Goal: Navigation & Orientation: Find specific page/section

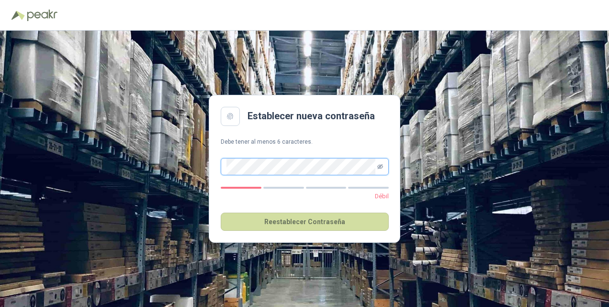
click at [382, 165] on icon "eye-invisible" at bounding box center [380, 167] width 6 height 6
click at [451, 178] on div "Establecer nueva contraseña Debe tener al menos 6 caracteres. Débil Reestablece…" at bounding box center [304, 169] width 609 height 276
click at [458, 183] on div "Establecer nueva contraseña Debe tener al menos 6 caracteres. Muy fuerte Reesta…" at bounding box center [304, 169] width 609 height 276
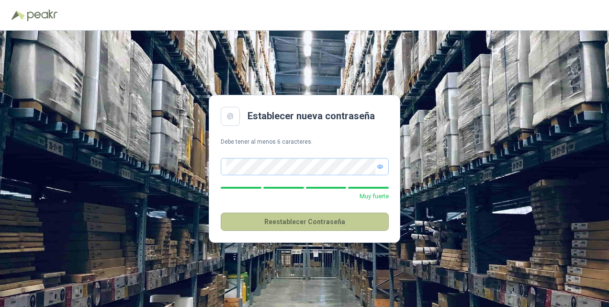
click at [271, 220] on button "Reestablecer Contraseña" at bounding box center [305, 221] width 168 height 18
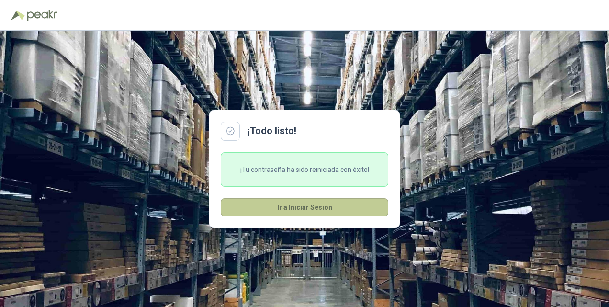
click at [280, 206] on button "Ir a Iniciar Sesión" at bounding box center [304, 207] width 167 height 18
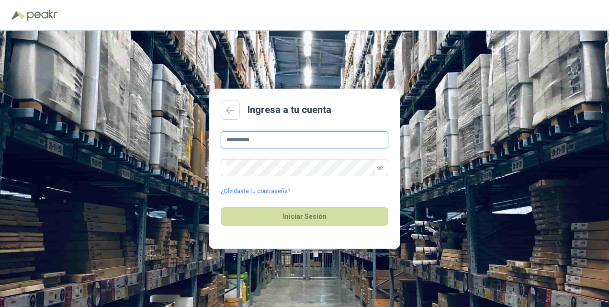
drag, startPoint x: 276, startPoint y: 138, endPoint x: 281, endPoint y: 142, distance: 6.6
click at [280, 142] on input "**********" at bounding box center [304, 139] width 167 height 17
type input "*"
type input "**********"
click at [380, 166] on icon "eye-invisible" at bounding box center [380, 168] width 6 height 6
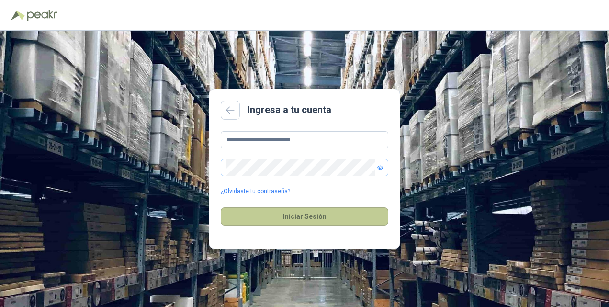
click at [305, 216] on button "Iniciar Sesión" at bounding box center [304, 216] width 167 height 18
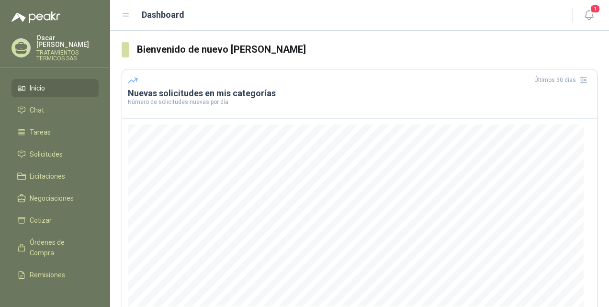
scroll to position [123, 0]
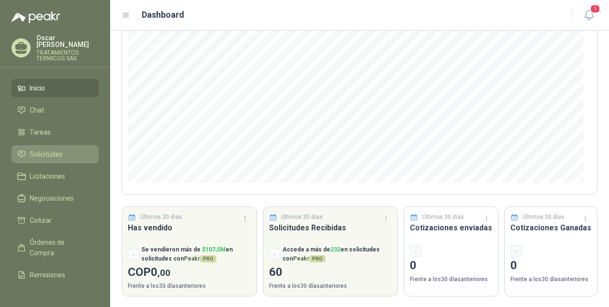
click at [56, 152] on span "Solicitudes" at bounding box center [46, 154] width 33 height 11
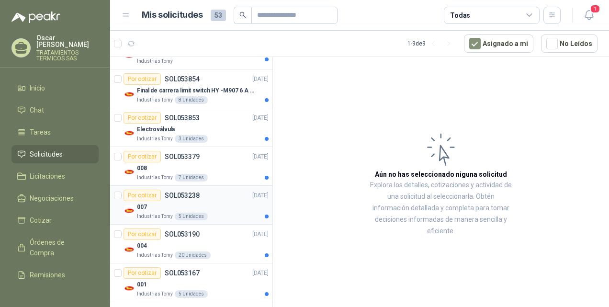
scroll to position [195, 0]
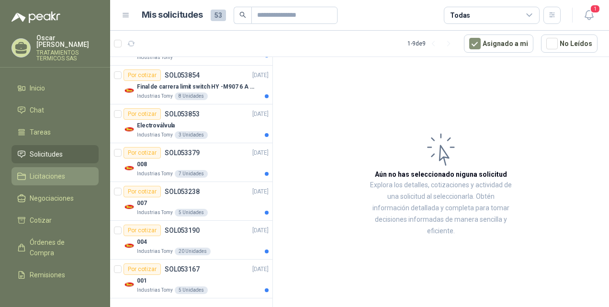
click at [63, 174] on span "Licitaciones" at bounding box center [47, 176] width 35 height 11
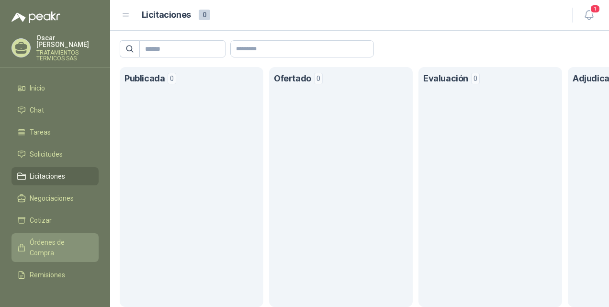
click at [38, 244] on span "Órdenes de Compra" at bounding box center [60, 247] width 60 height 21
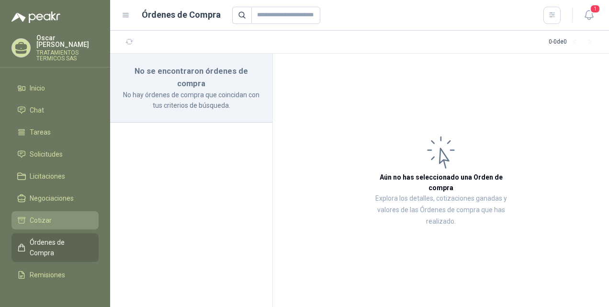
click at [41, 219] on span "Cotizar" at bounding box center [41, 220] width 22 height 11
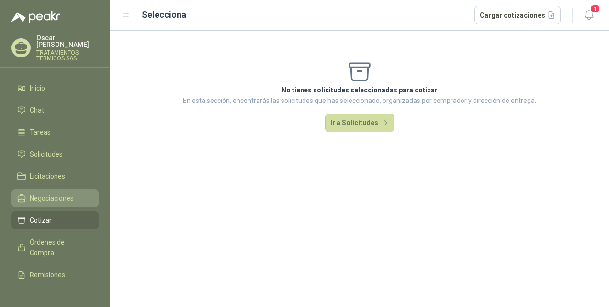
click at [43, 199] on span "Negociaciones" at bounding box center [52, 198] width 44 height 11
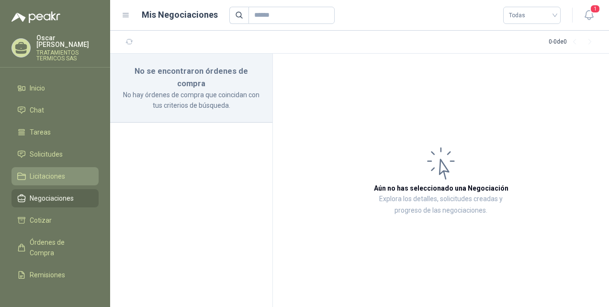
click at [49, 177] on span "Licitaciones" at bounding box center [47, 176] width 35 height 11
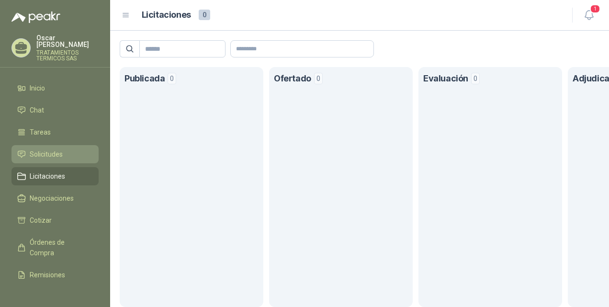
click at [49, 149] on span "Solicitudes" at bounding box center [46, 154] width 33 height 11
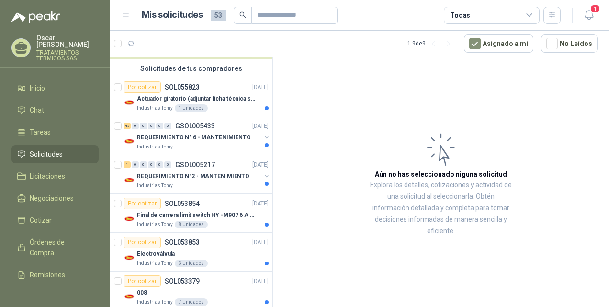
scroll to position [68, 0]
click at [186, 174] on p "REQUERIMIENTO N°2 - MANTENIMIENTO" at bounding box center [193, 175] width 112 height 9
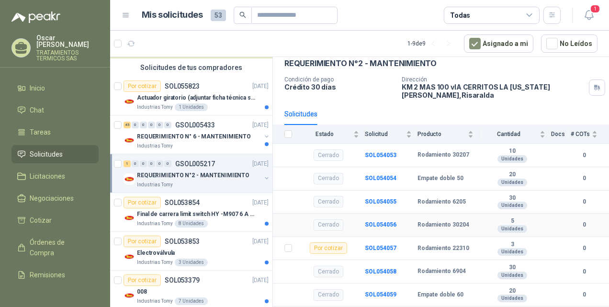
scroll to position [66, 0]
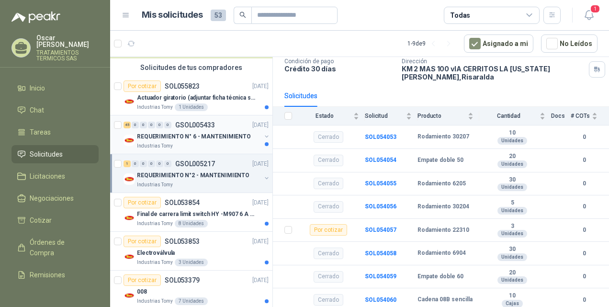
click at [167, 138] on p "REQUERIMIENTO N° 6 - MANTENIMIENTO" at bounding box center [194, 136] width 114 height 9
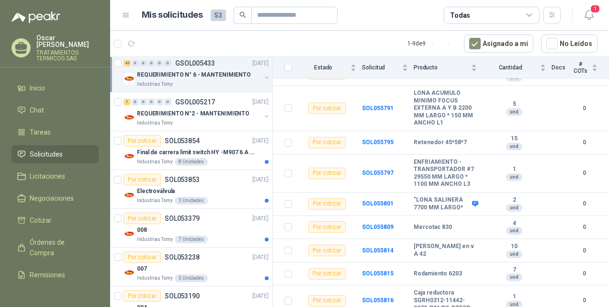
scroll to position [147, 0]
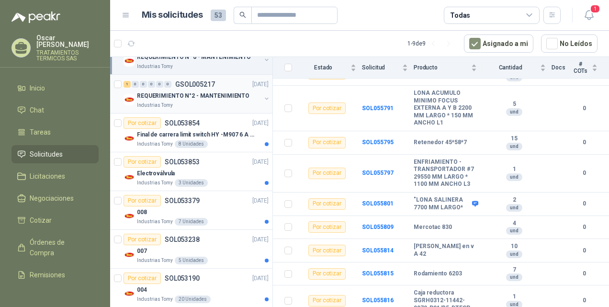
click at [205, 92] on p "REQUERIMIENTO N°2 - MANTENIMIENTO" at bounding box center [193, 95] width 112 height 9
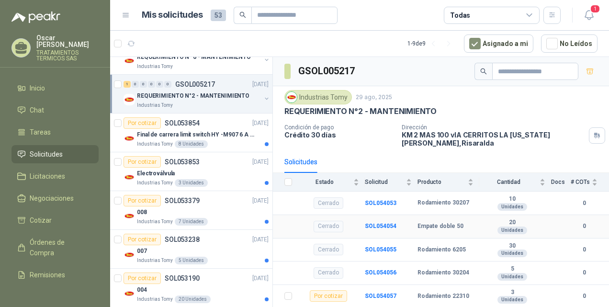
scroll to position [66, 0]
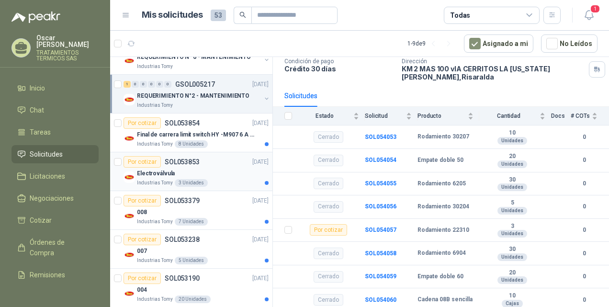
click at [168, 174] on p "Electroválvula" at bounding box center [156, 173] width 38 height 9
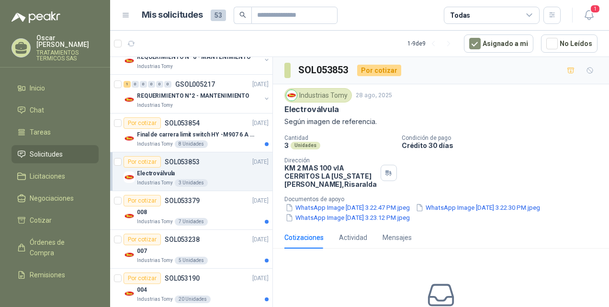
click at [194, 181] on div "3 Unidades" at bounding box center [191, 183] width 33 height 8
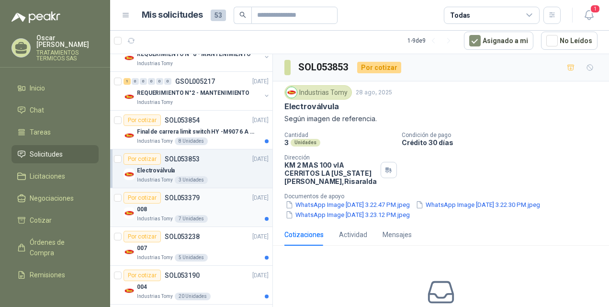
click at [189, 215] on div "7 Unidades" at bounding box center [191, 219] width 33 height 8
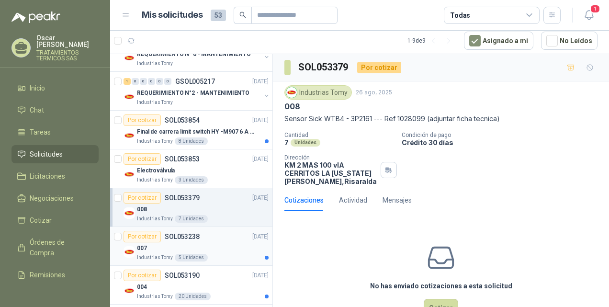
scroll to position [195, 0]
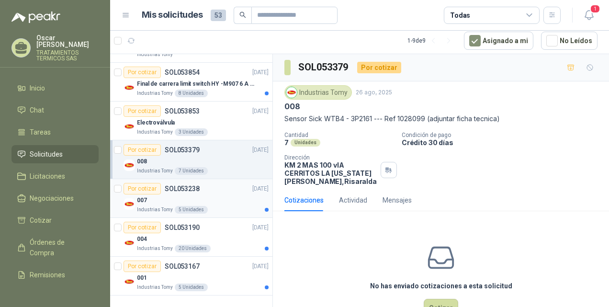
click at [145, 201] on p "007" at bounding box center [142, 200] width 10 height 9
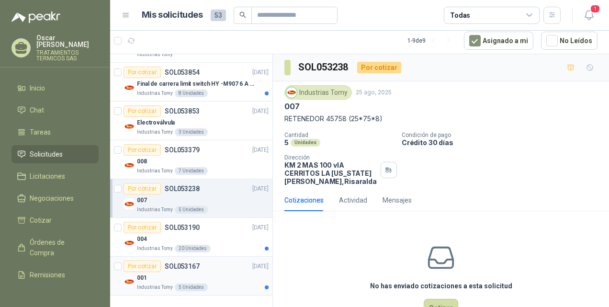
click at [177, 267] on p "SOL053167" at bounding box center [182, 266] width 35 height 7
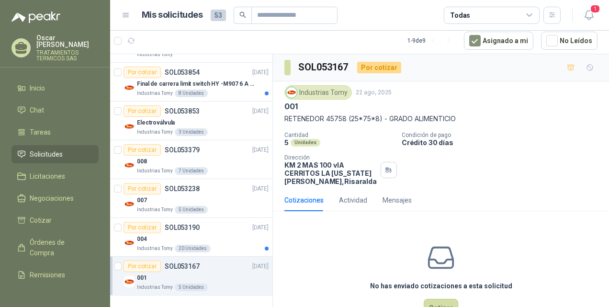
click at [217, 15] on span "53" at bounding box center [218, 15] width 15 height 11
